Goal: Task Accomplishment & Management: Use online tool/utility

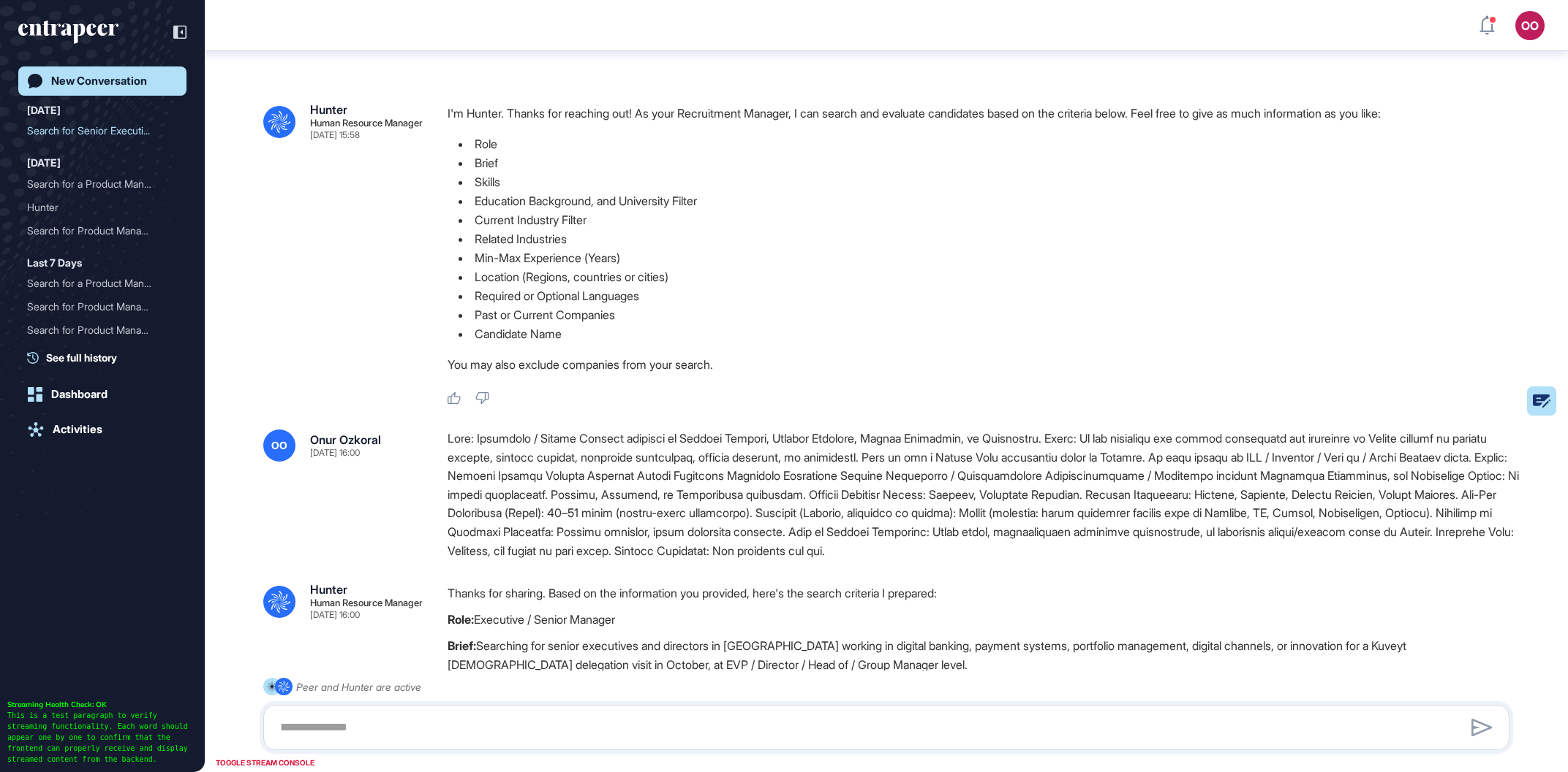
scroll to position [1386, 0]
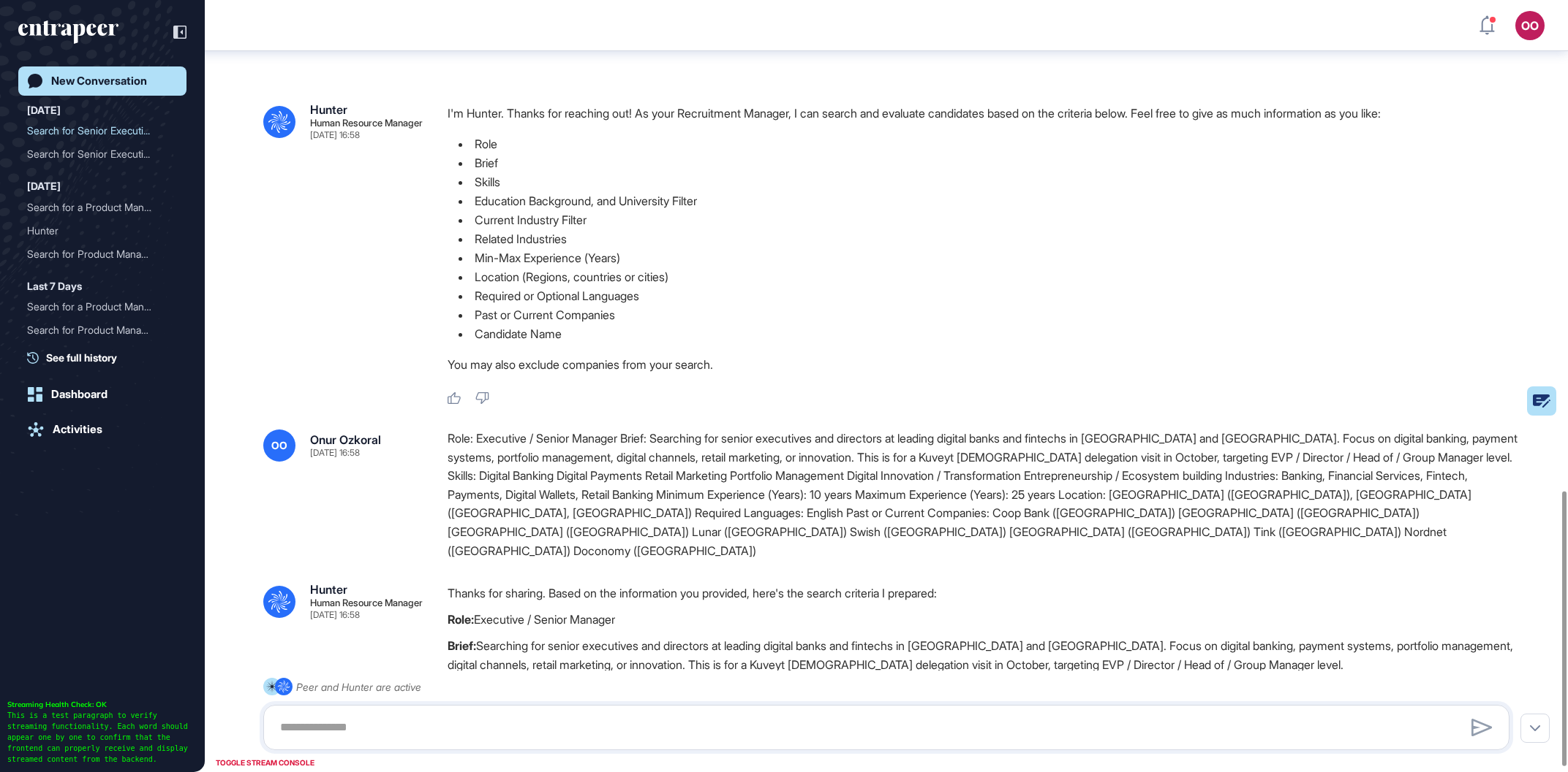
scroll to position [1380, 0]
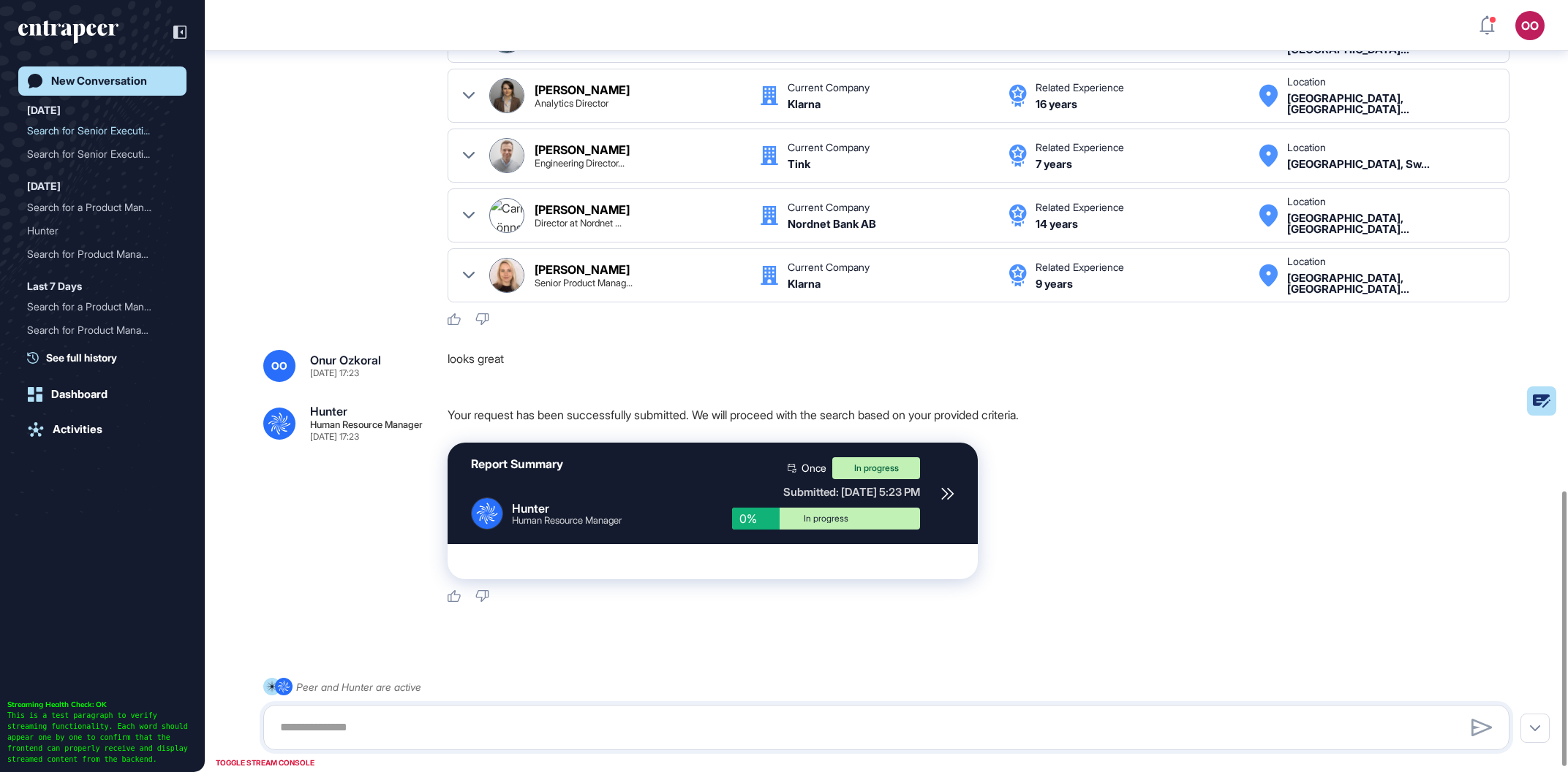
click at [944, 487] on icon at bounding box center [948, 494] width 13 height 13
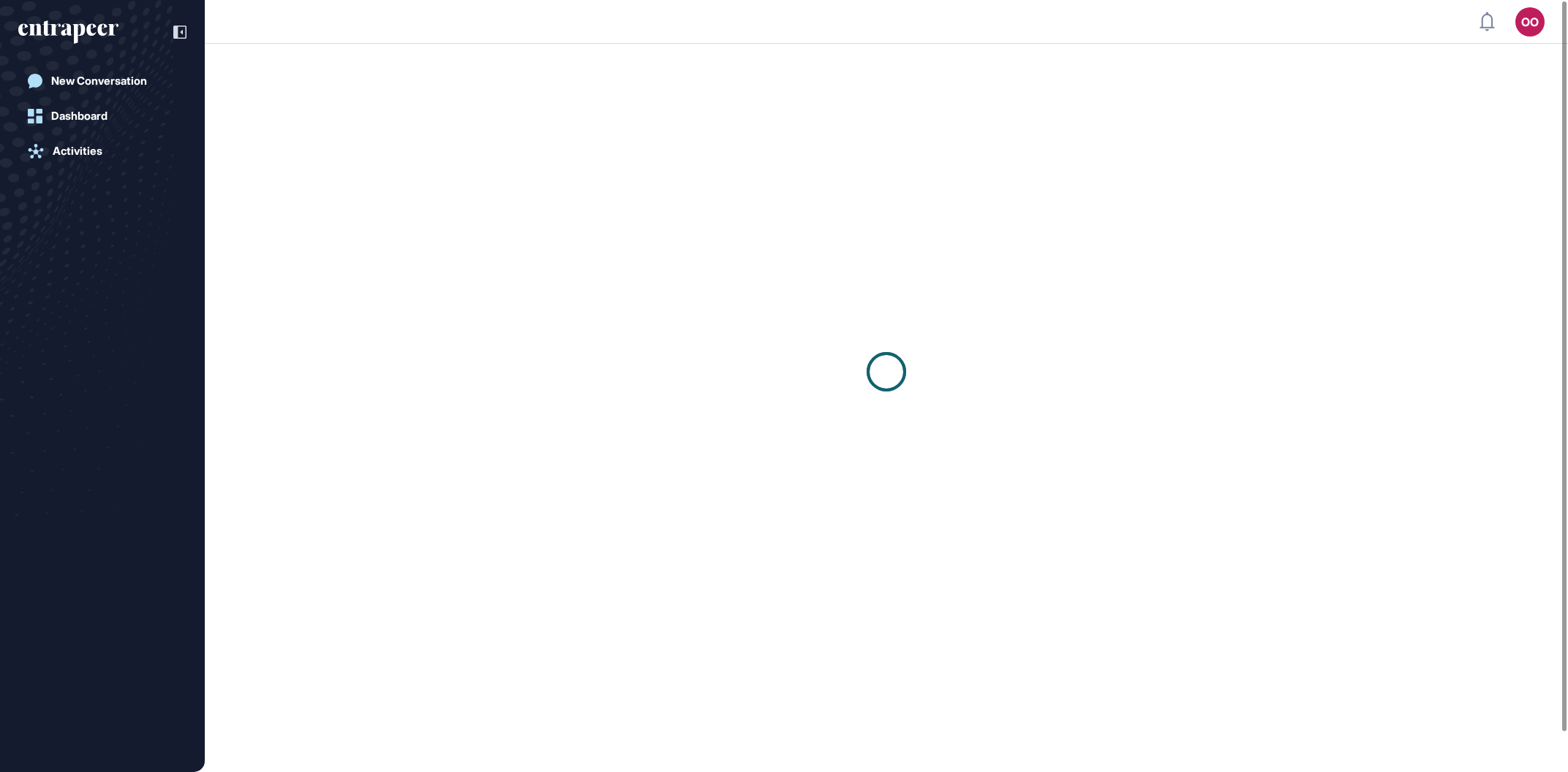
scroll to position [1, 1]
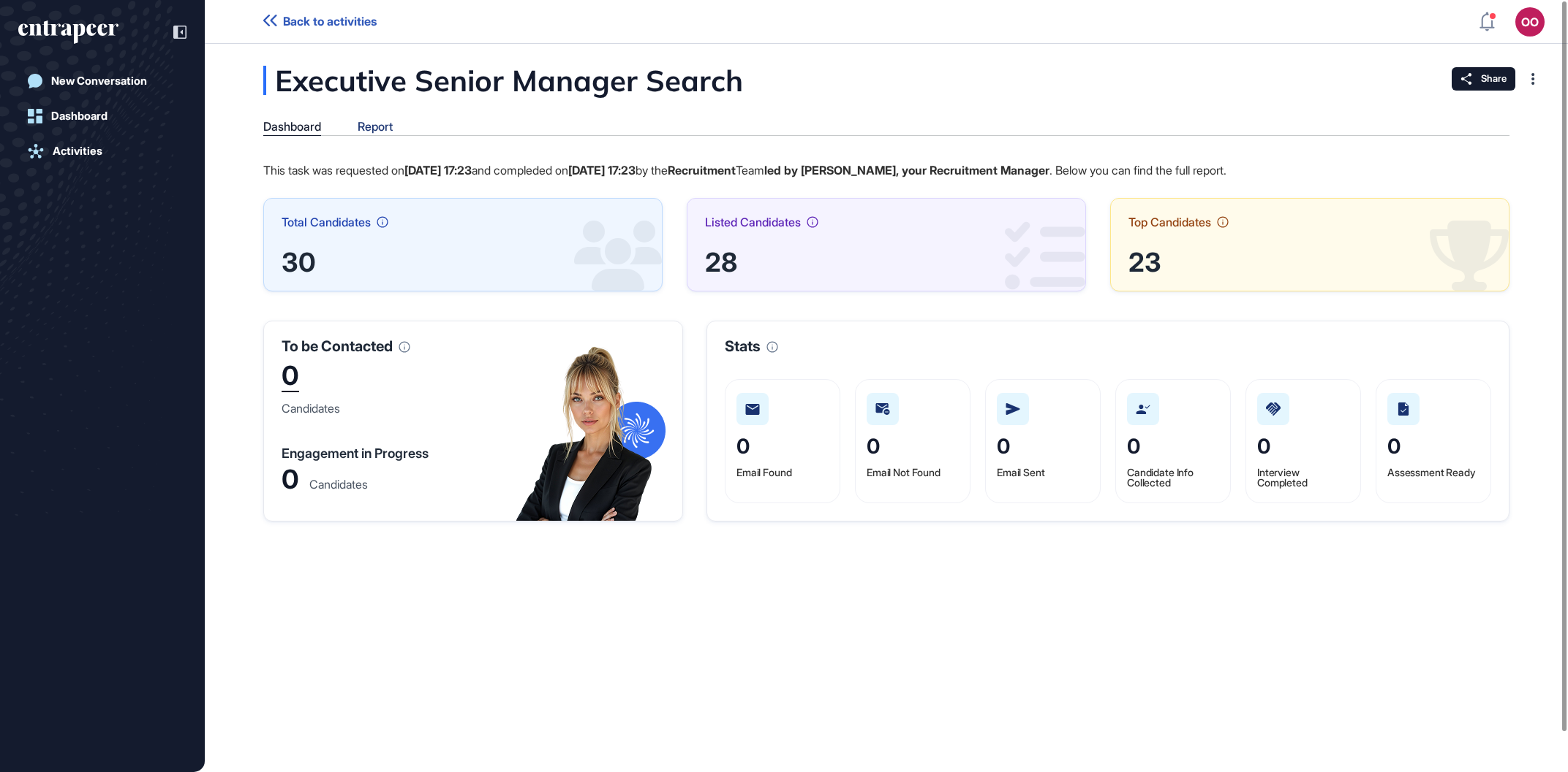
click at [387, 126] on div "Report" at bounding box center [376, 126] width 35 height 14
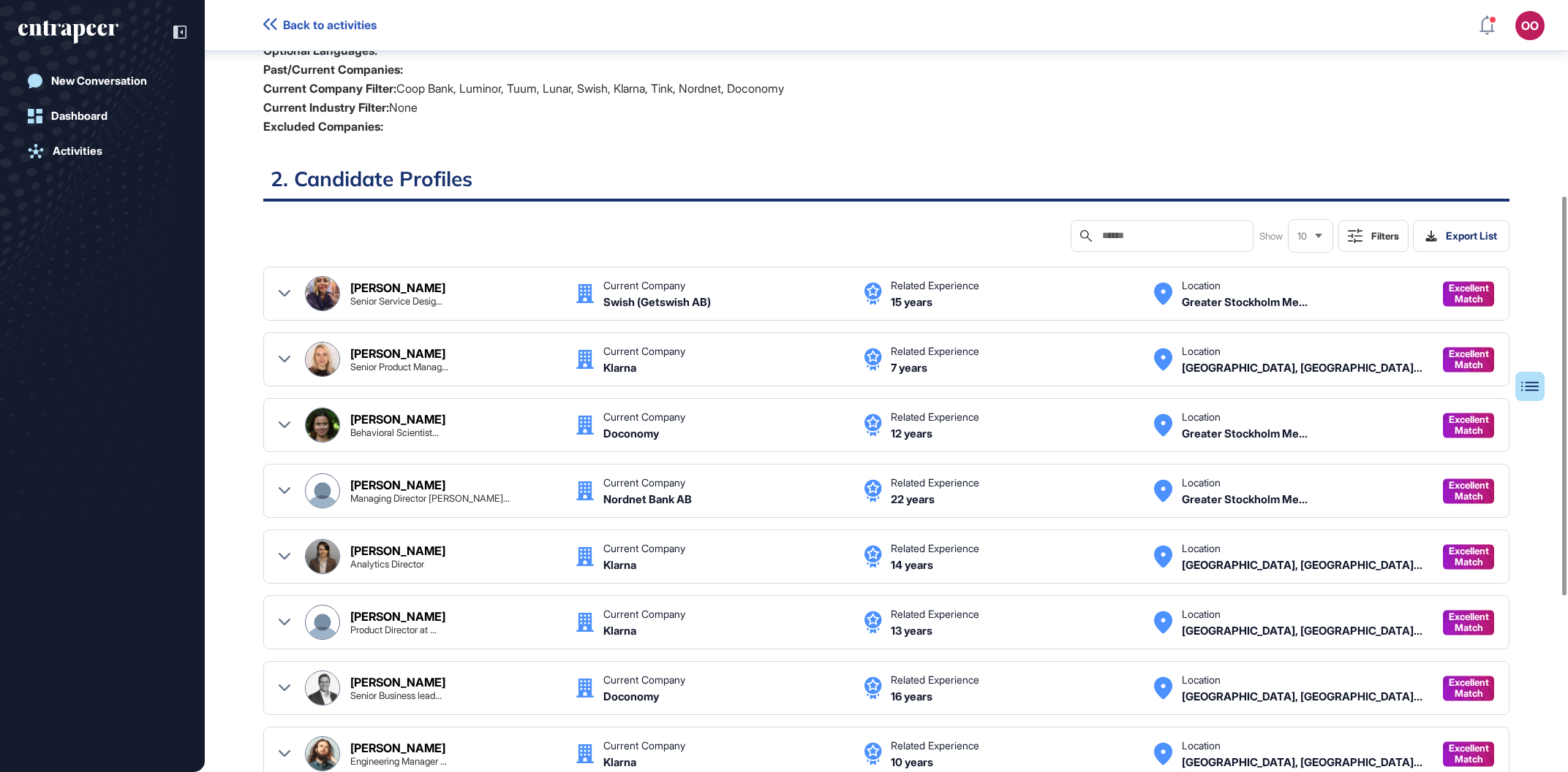
scroll to position [133, 0]
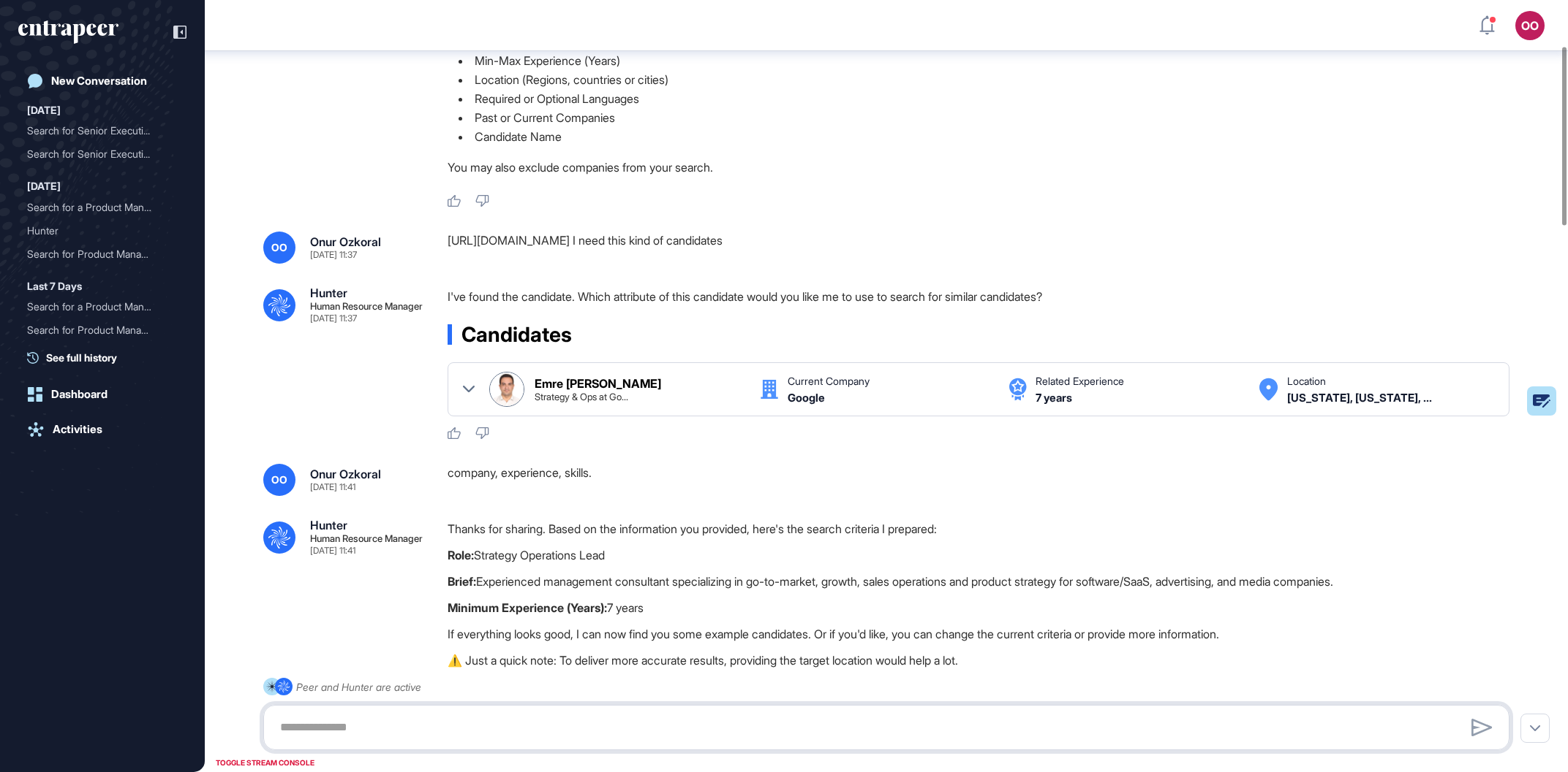
scroll to position [7, 0]
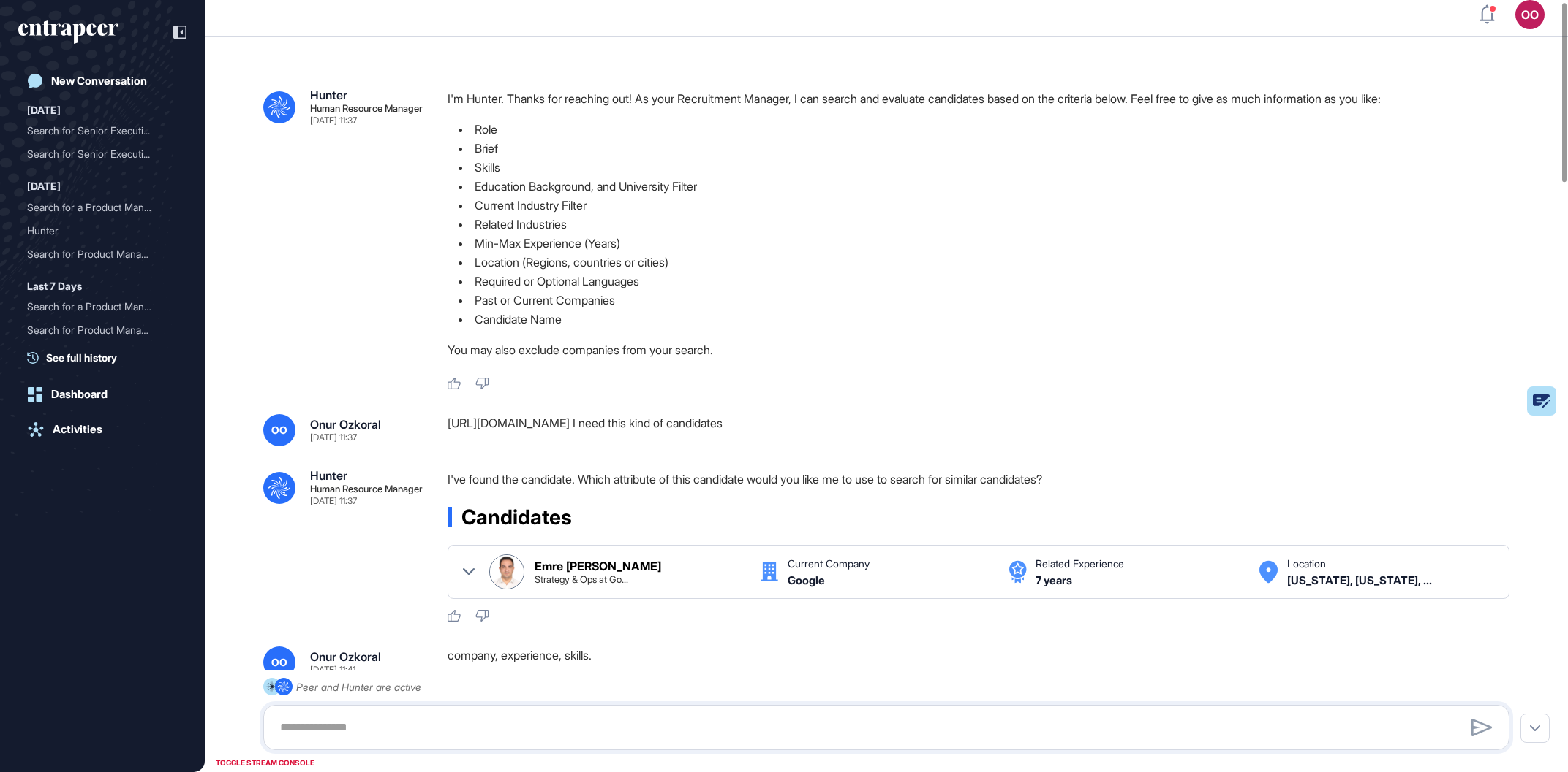
drag, startPoint x: 891, startPoint y: 433, endPoint x: 448, endPoint y: 440, distance: 443.1
click at [448, 440] on div "https://www.linkedin.com/in/emre-ilker-karatas/ I need this kind of candidates" at bounding box center [985, 430] width 1074 height 32
copy div "https://www.linkedin.com/in/emre-ilker-karatas/ I need this kind of candidates"
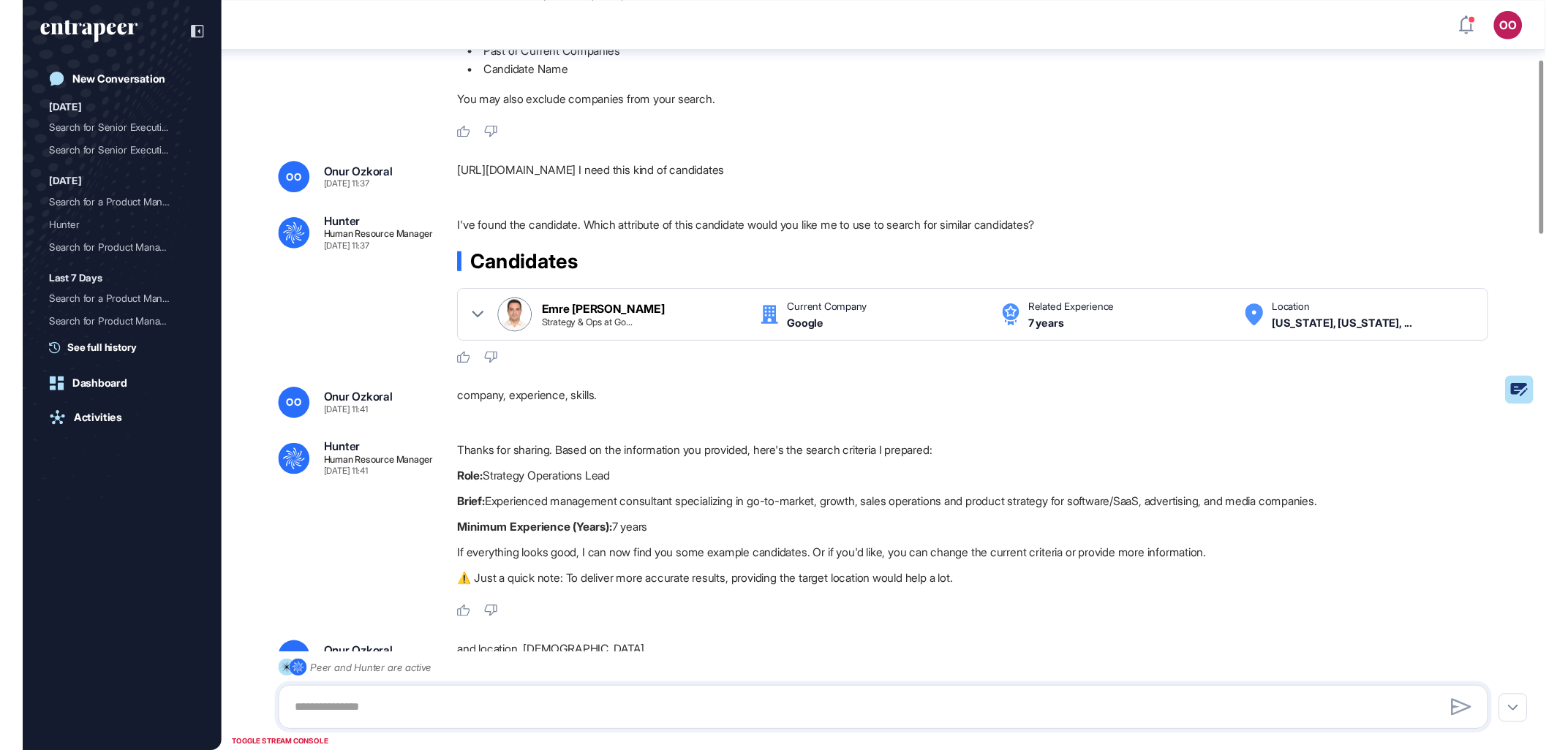
scroll to position [264, 0]
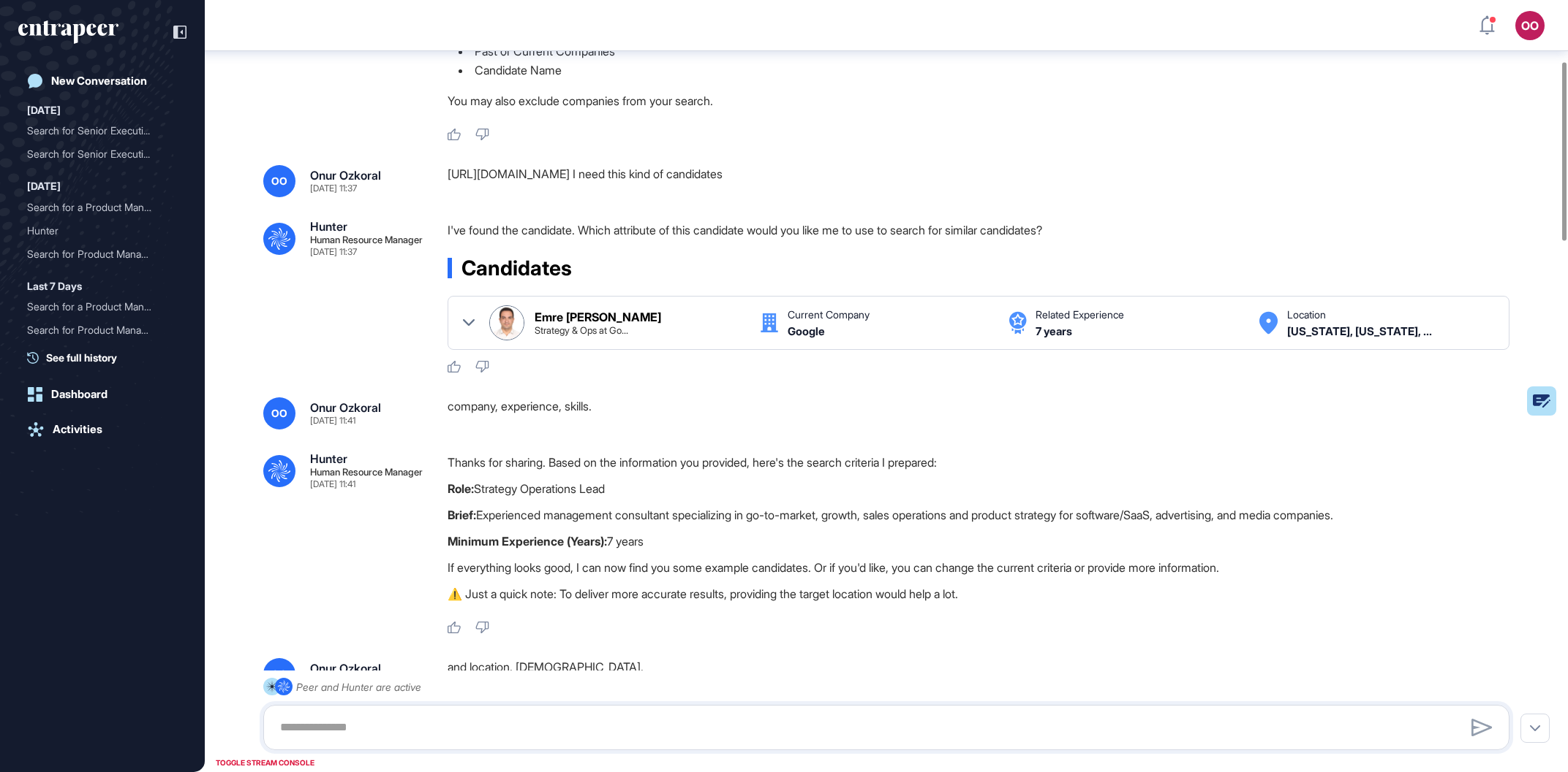
click at [562, 414] on div "company, experience, skills." at bounding box center [985, 413] width 1074 height 32
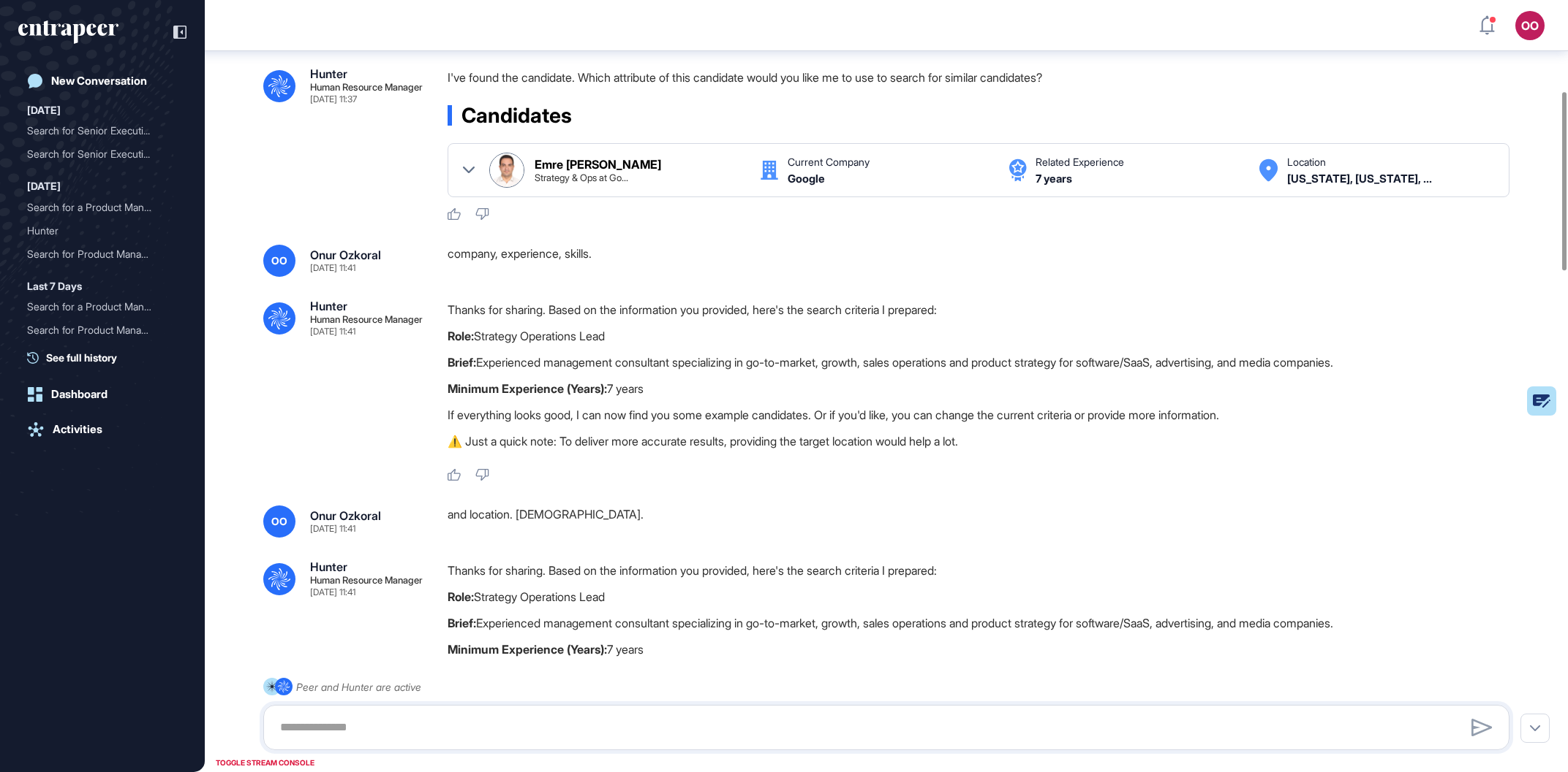
scroll to position [430, 0]
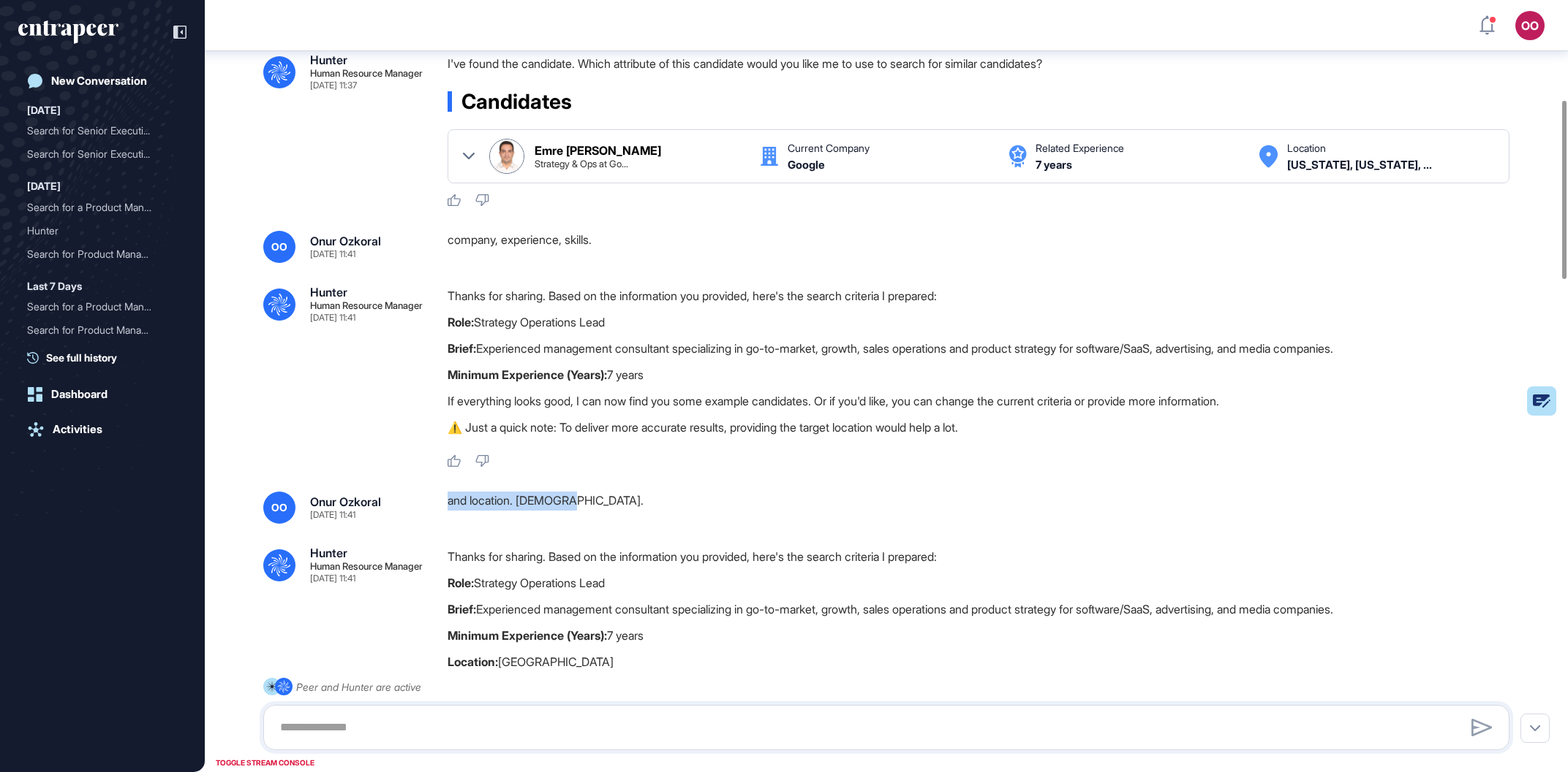
drag, startPoint x: 593, startPoint y: 490, endPoint x: 445, endPoint y: 498, distance: 148.2
copy div "and location. Turkish."
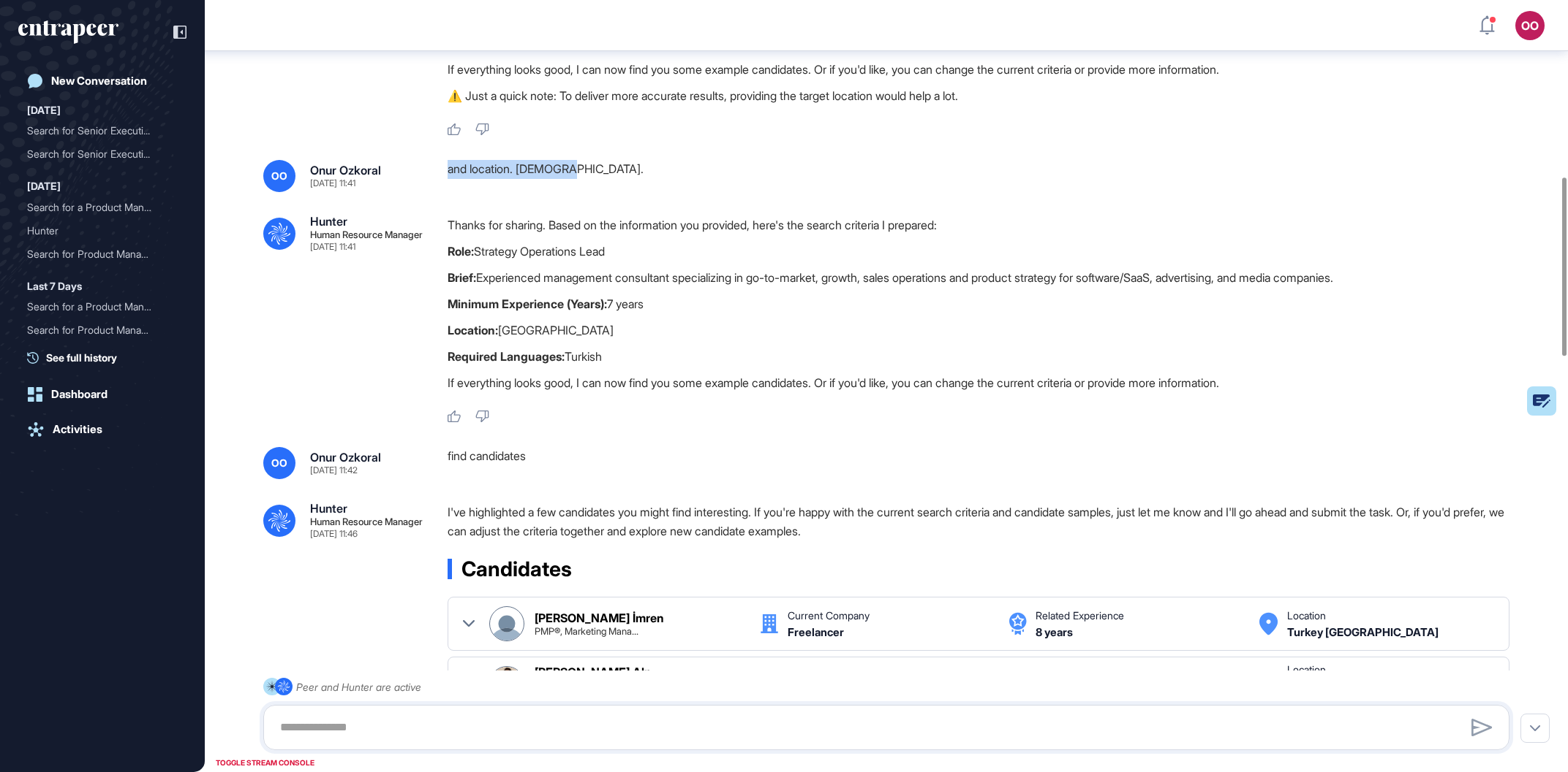
scroll to position [763, 0]
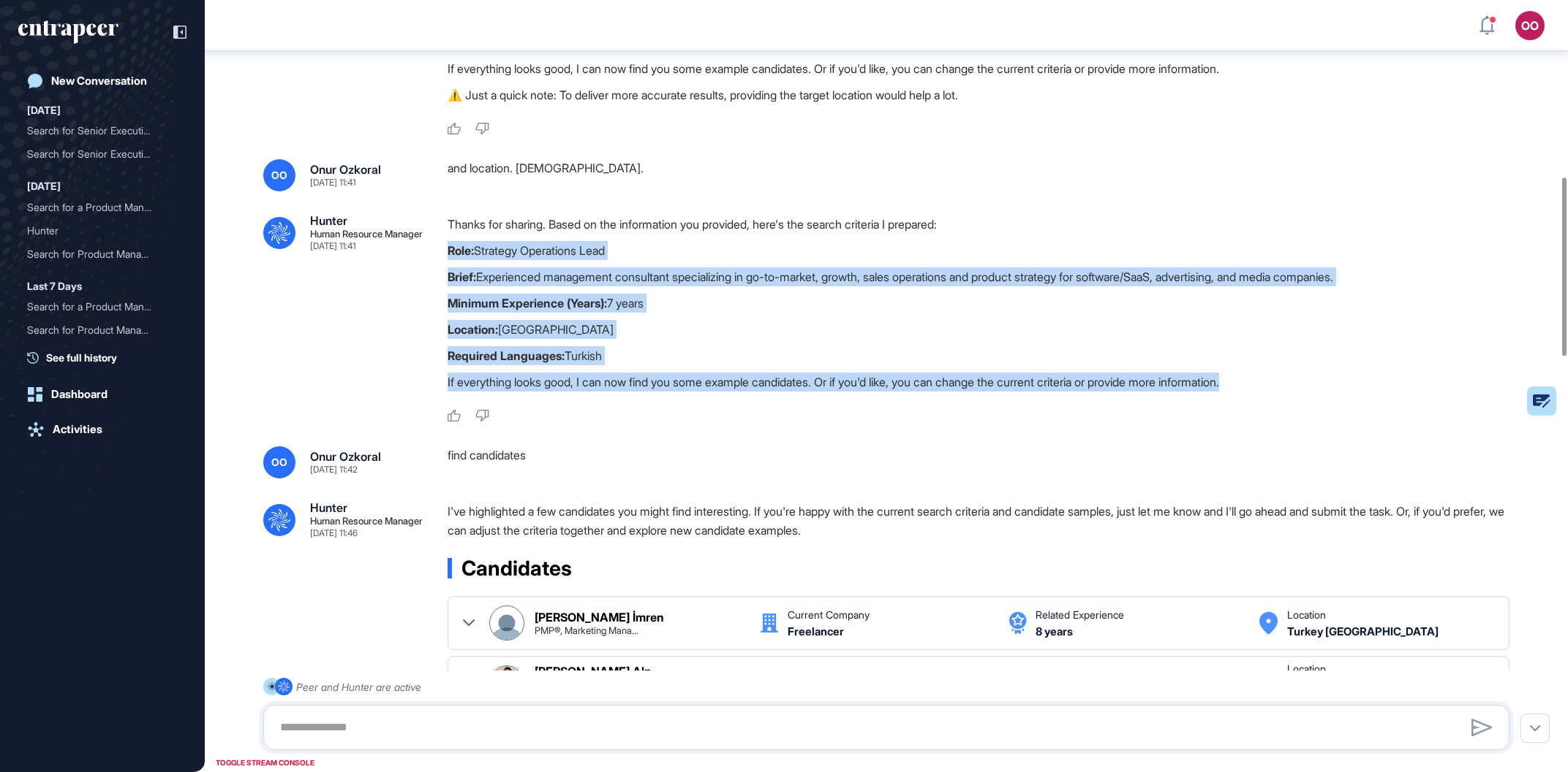
drag, startPoint x: 1321, startPoint y: 380, endPoint x: 447, endPoint y: 254, distance: 883.0
click at [447, 254] on div ".cls-2{fill:#fff} Hunter Human Resource Manager Sep 12, 2025 11:41 Thanks for s…" at bounding box center [886, 319] width 1246 height 209
copy div "Role: Strategy Operations Lead Brief: Experienced management consultant special…"
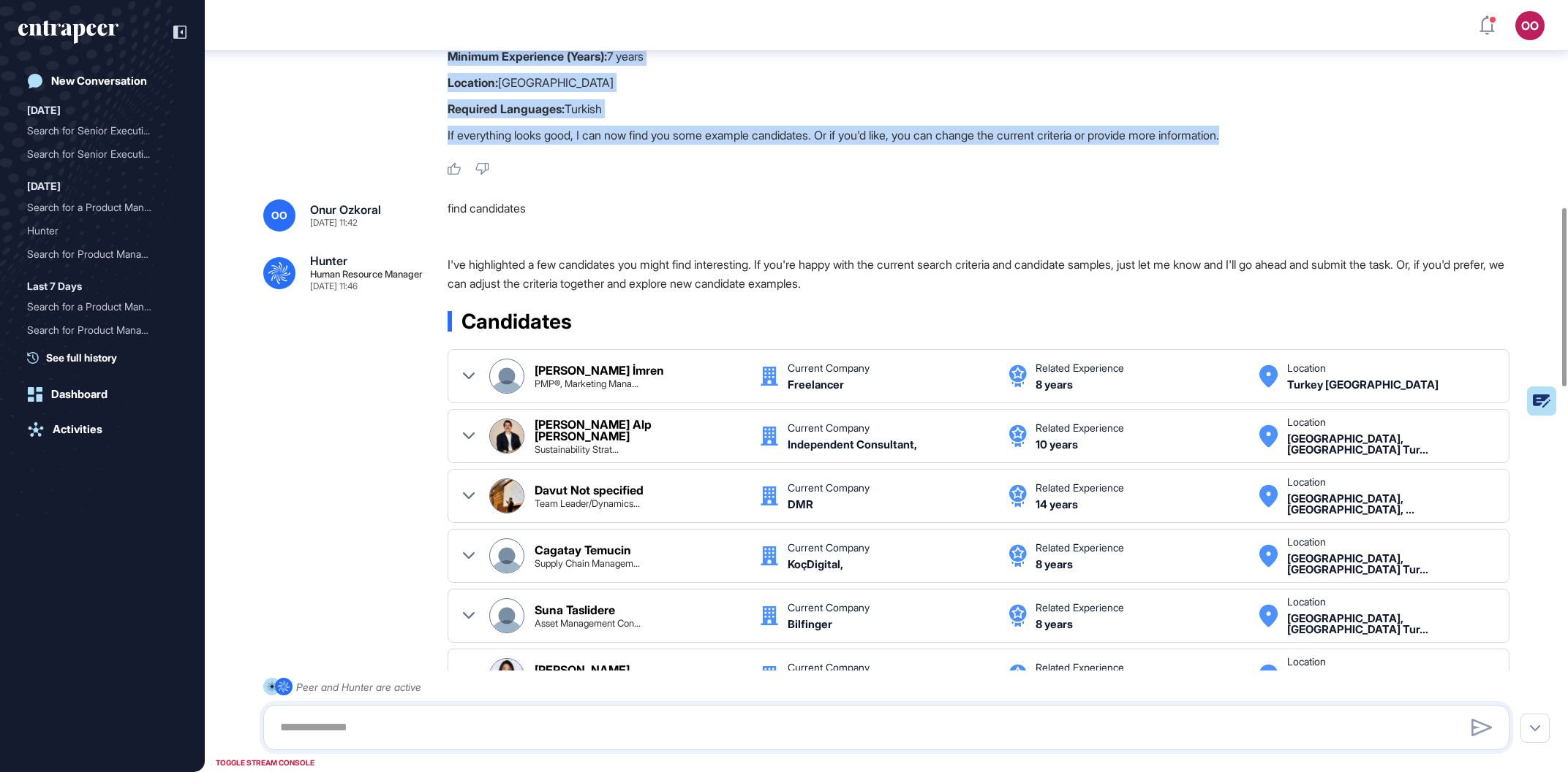
scroll to position [1013, 0]
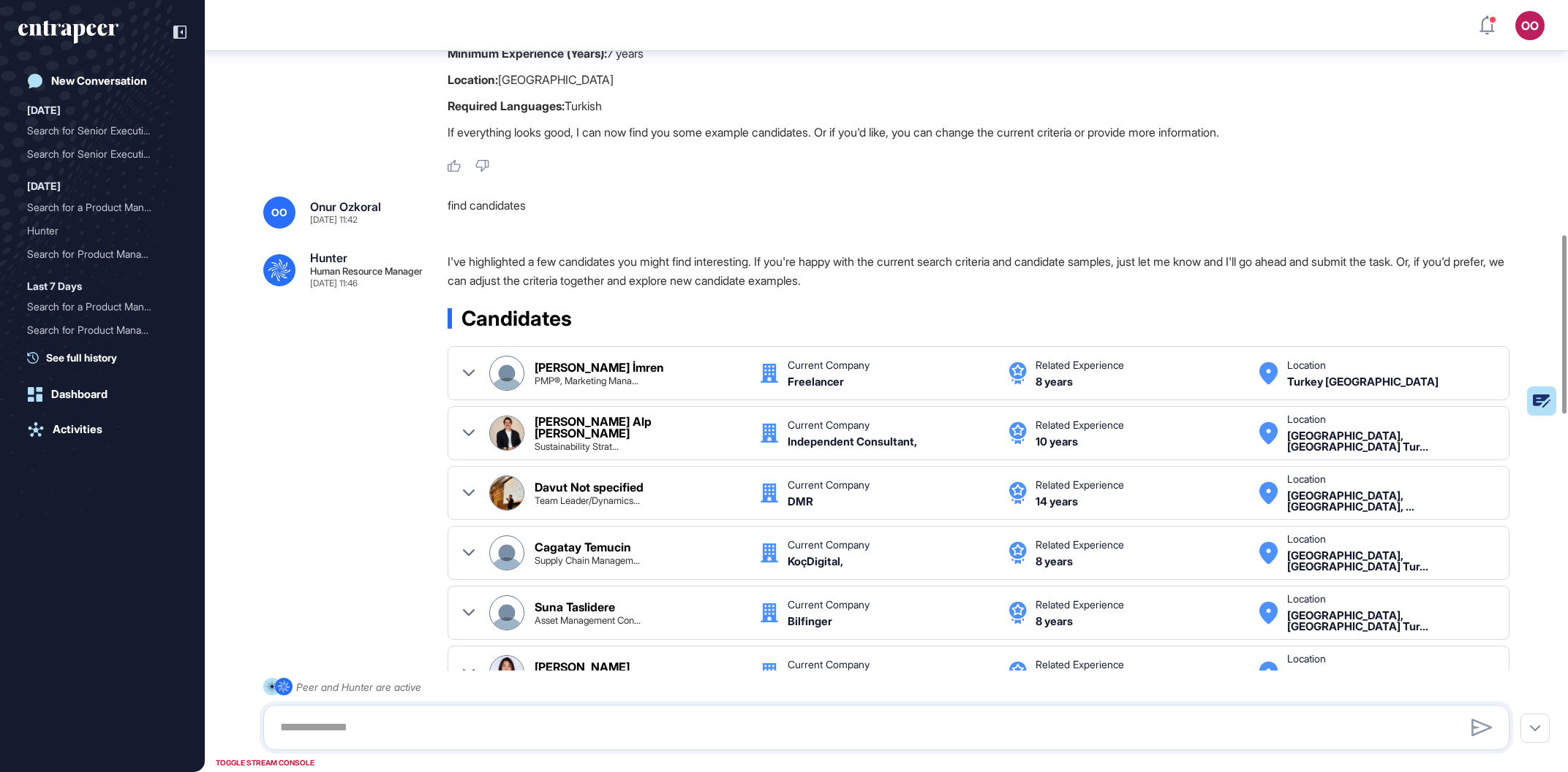
click at [520, 223] on div "find candidates" at bounding box center [985, 212] width 1074 height 32
click at [520, 208] on div "find candidates" at bounding box center [985, 212] width 1074 height 32
click at [518, 209] on div "find candidates" at bounding box center [985, 212] width 1074 height 32
